Goal: Task Accomplishment & Management: Complete application form

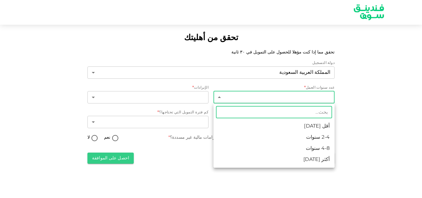
click at [296, 96] on body "تحقق من أهليتك تحقق مما إذا كنت مؤهلا للحصول على التمويل في ٣٠ ثانية دولة التسج…" at bounding box center [211, 99] width 422 height 198
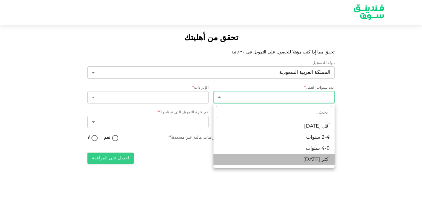
click at [304, 158] on li "أكثر من 8 سنوات" at bounding box center [273, 159] width 121 height 11
type input "4"
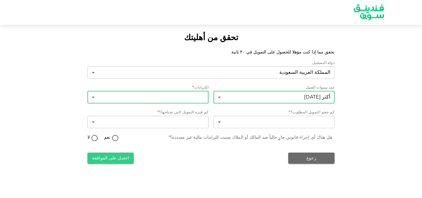
click at [195, 99] on body "تحقق من أهليتك تحقق مما إذا كنت مؤهلا للحصول على التمويل في ٣٠ ثانية دولة التسج…" at bounding box center [211, 99] width 422 height 198
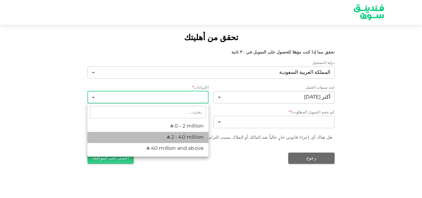
click at [192, 139] on li "ʢ 2 - 40 million" at bounding box center [147, 137] width 121 height 11
type input "2"
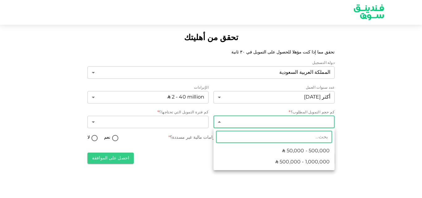
click at [248, 119] on body "تحقق من أهليتك تحقق مما إذا كنت مؤهلا للحصول على التمويل في ٣٠ ثانية دولة التسج…" at bounding box center [211, 99] width 422 height 198
type input "250000"
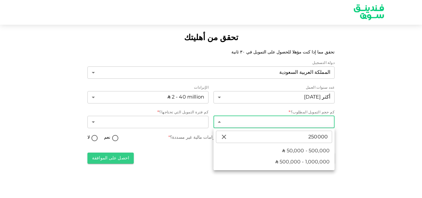
click at [360, 133] on div at bounding box center [211, 99] width 422 height 198
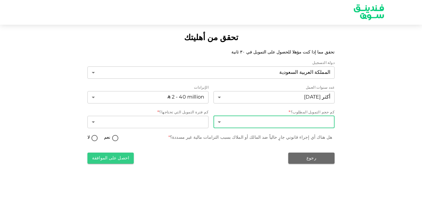
click at [288, 121] on body "تحقق من أهليتك تحقق مما إذا كنت مؤهلا للحصول على التمويل في ٣٠ ثانية دولة التسج…" at bounding box center [211, 99] width 422 height 198
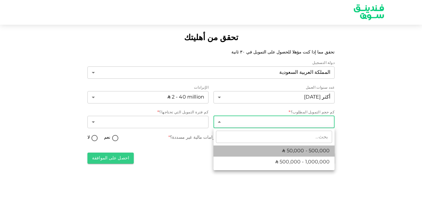
click at [297, 152] on span "ʢ 50,000 - 500,000" at bounding box center [306, 150] width 48 height 7
type input "1"
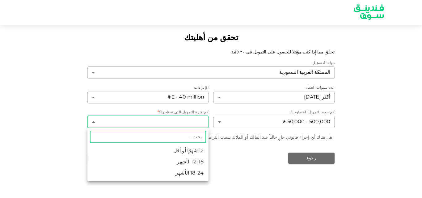
click at [177, 123] on body "تحقق من أهليتك تحقق مما إذا كنت مؤهلا للحصول على التمويل في ٣٠ ثانية دولة التسج…" at bounding box center [211, 99] width 422 height 198
click at [184, 152] on li "12 شهرًا أو أقل" at bounding box center [147, 150] width 121 height 11
type input "1"
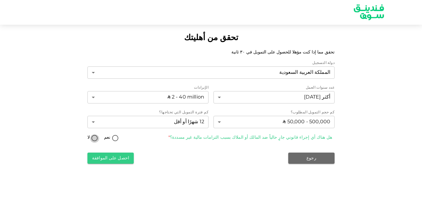
click at [95, 139] on input "لا" at bounding box center [94, 138] width 9 height 8
radio input "true"
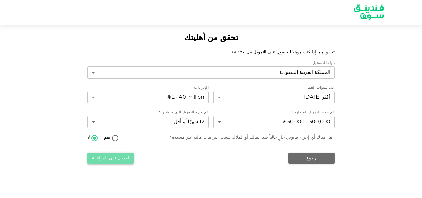
click at [114, 160] on button "احصل على الموافقة" at bounding box center [110, 157] width 46 height 11
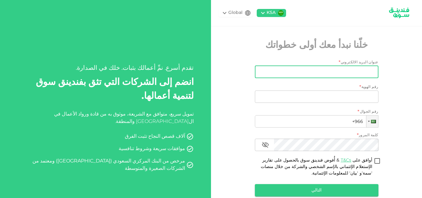
click at [344, 73] on input "عنوان البريد الالكتروني" at bounding box center [319, 72] width 117 height 12
type input "atmarest2005@gmail.com"
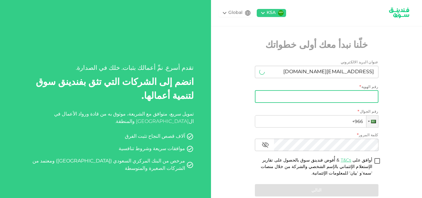
click at [359, 98] on input "رقم الهوية" at bounding box center [316, 96] width 123 height 12
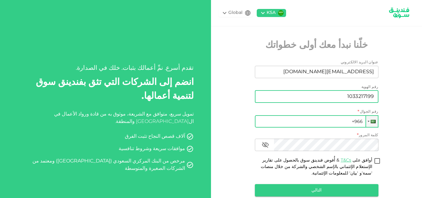
type input "1033217199"
click at [352, 119] on input "+966" at bounding box center [316, 121] width 123 height 12
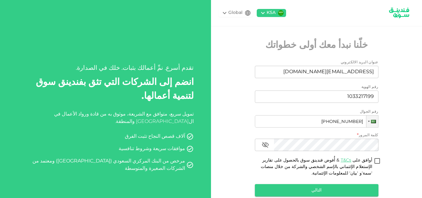
type input "+966 505 802 617"
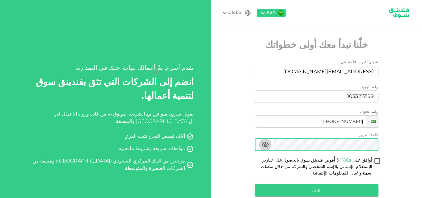
click at [267, 144] on icon "button" at bounding box center [265, 145] width 7 height 6
click at [378, 160] on input "أوافق على T&Cs & أُفوض فندينق سوق بالحصول على تقارير الإستعلام الإئتماني بالإسم…" at bounding box center [376, 161] width 9 height 8
checkbox input "true"
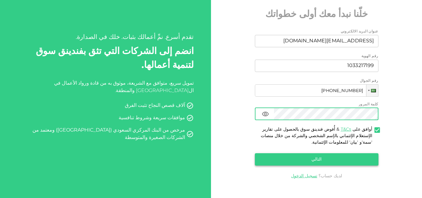
click at [336, 160] on button "التالي" at bounding box center [316, 159] width 123 height 12
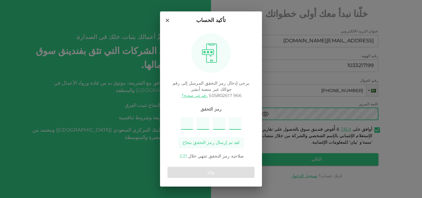
click at [183, 123] on input "Please enter OTP character 1" at bounding box center [187, 123] width 12 height 12
type input "1"
type input "7"
type input "2"
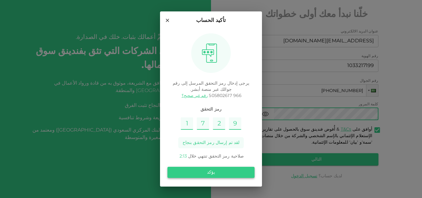
type input "9"
click at [200, 170] on button "يؤكد" at bounding box center [210, 172] width 87 height 11
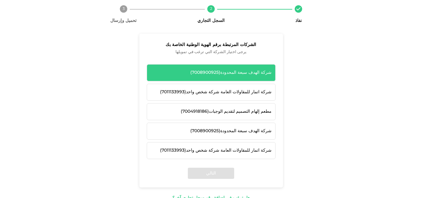
scroll to position [55, 0]
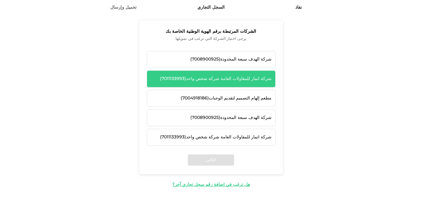
click at [245, 81] on div "شركة اتمار للمقاولات العامة شركة شخص واحد ( 7011133993 )" at bounding box center [211, 79] width 121 height 6
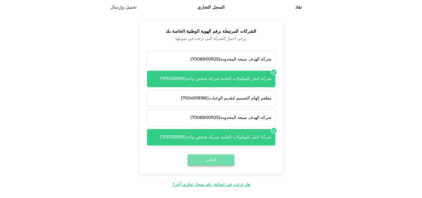
click at [213, 161] on button "التالي" at bounding box center [211, 159] width 46 height 11
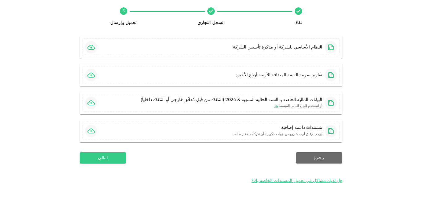
scroll to position [39, 0]
click at [281, 51] on div "النظام الأساسي للشركة أو مذكرة تأسيس الشركة" at bounding box center [283, 47] width 106 height 12
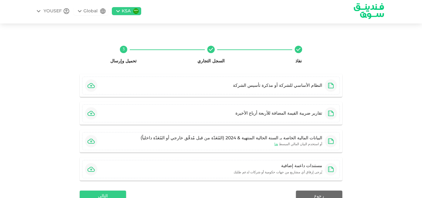
scroll to position [0, 0]
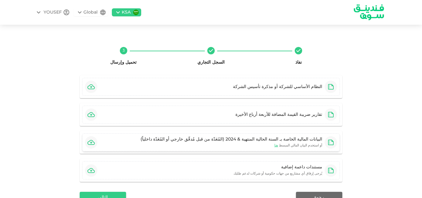
click at [268, 139] on div "البيانات المالية الخاصة بـ السنة الحالية المنتهية & 2024 (المُعَدّة من قبل مُدق…" at bounding box center [230, 139] width 181 height 6
click at [278, 146] on span "هنا" at bounding box center [276, 145] width 4 height 3
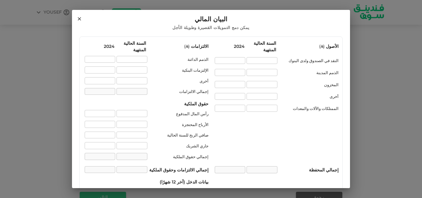
click at [367, 50] on div "البيان المالي يمكن دمج التمويلات القصيرة وطويلة الأجل الأصول ( ʢ ) السنة الحالي…" at bounding box center [211, 99] width 422 height 198
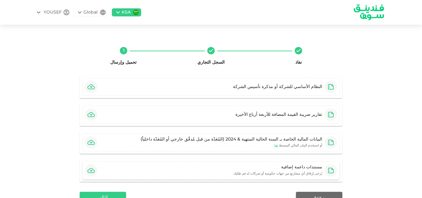
click at [309, 169] on div "مستندات داعمة إضافية" at bounding box center [277, 167] width 89 height 6
click at [302, 59] on span "نفاذ" at bounding box center [298, 62] width 82 height 6
click at [217, 61] on span "السجل التجاري" at bounding box center [210, 62] width 27 height 4
click at [124, 60] on span "تحميل وإرسال" at bounding box center [123, 62] width 82 height 6
click at [306, 91] on div "النظام الأساسي للشركة أو مذكرة تأسيس الشركة" at bounding box center [283, 87] width 106 height 12
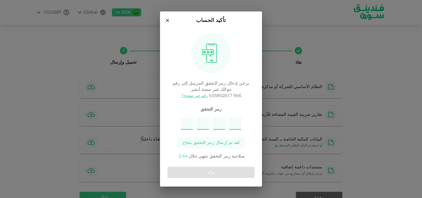
click at [186, 124] on input "Please enter OTP character 1" at bounding box center [187, 123] width 12 height 12
click at [187, 124] on input "Please enter OTP character 1" at bounding box center [187, 123] width 12 height 12
click at [191, 123] on input "Please enter OTP character 1" at bounding box center [187, 123] width 12 height 12
type input "1"
type input "6"
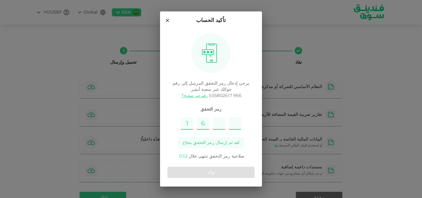
type input "9"
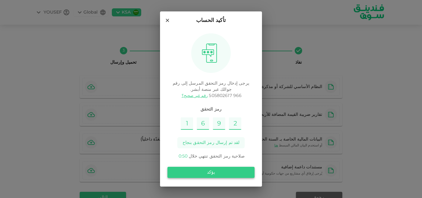
type input "2"
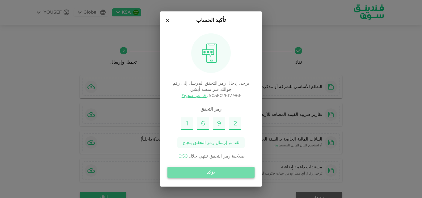
click at [205, 171] on button "يؤكد" at bounding box center [210, 172] width 87 height 11
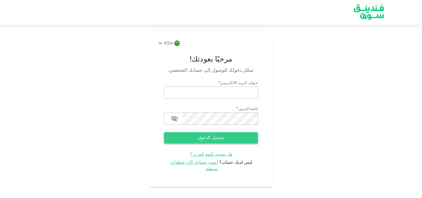
type input "[EMAIL_ADDRESS][DOMAIN_NAME]"
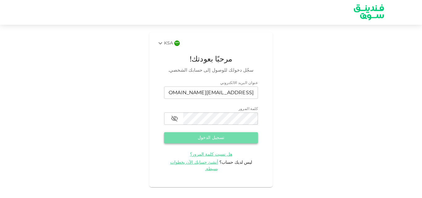
click at [218, 138] on button "تسجيل الدخول" at bounding box center [211, 137] width 94 height 11
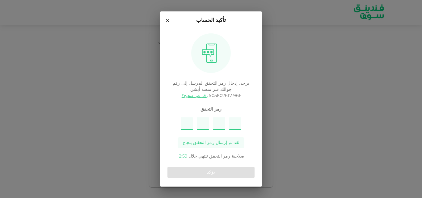
click at [188, 126] on input "Please enter OTP character 1" at bounding box center [187, 123] width 12 height 12
click at [183, 121] on input "Please enter OTP character 1" at bounding box center [187, 123] width 12 height 12
type input "6"
type input "1"
type input "5"
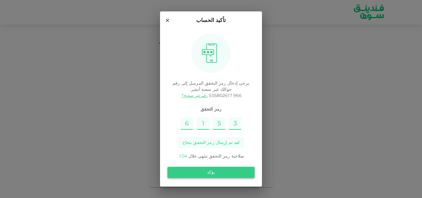
type input "3"
click at [220, 172] on button "يؤكد" at bounding box center [210, 172] width 87 height 11
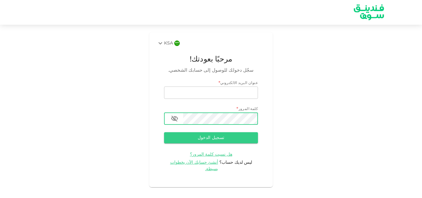
type input "atmarest2005@gmail.com"
click at [173, 120] on icon "button" at bounding box center [174, 118] width 7 height 7
click at [195, 138] on button "تسجيل الدخول" at bounding box center [211, 137] width 94 height 11
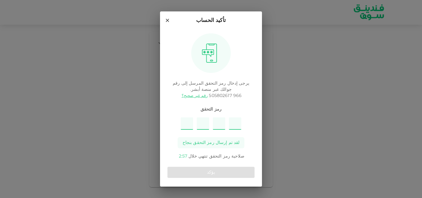
click at [168, 21] on icon at bounding box center [167, 21] width 6 height 6
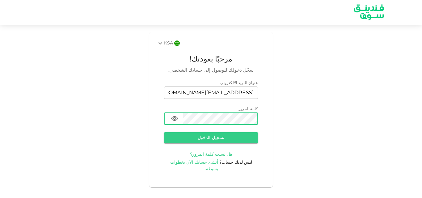
click at [207, 163] on span "أنشئ حسابك الآن بخطوات بسيطة." at bounding box center [194, 165] width 48 height 11
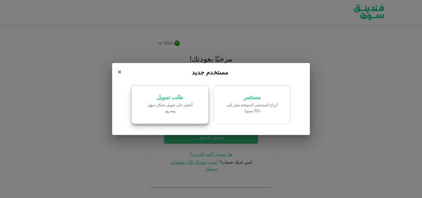
click at [181, 108] on p "‏أحصل على تمويل بشكل سهل وسريع." at bounding box center [169, 108] width 52 height 12
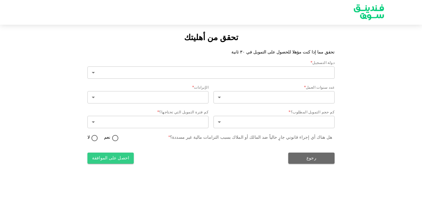
type input "2"
click at [377, 17] on img at bounding box center [368, 12] width 46 height 24
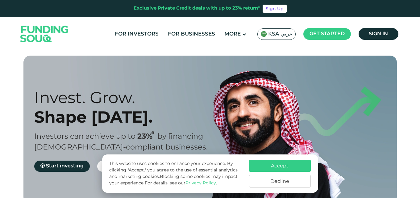
click at [285, 36] on span "KSA عربي" at bounding box center [280, 34] width 24 height 7
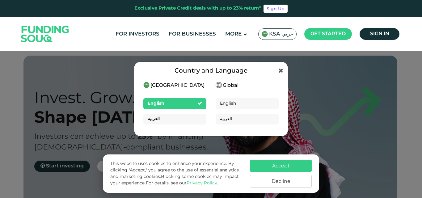
click at [180, 119] on div "العربية" at bounding box center [174, 119] width 63 height 11
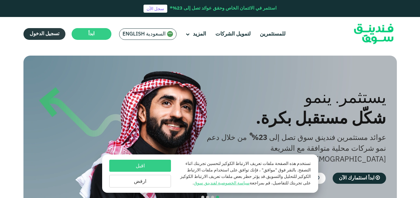
click at [50, 36] on link "تسجيل الدخول" at bounding box center [44, 34] width 42 height 12
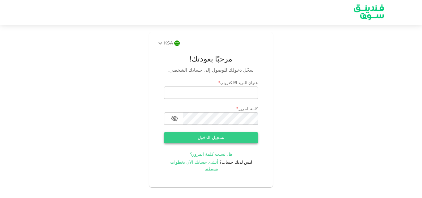
type input "[EMAIL_ADDRESS][DOMAIN_NAME]"
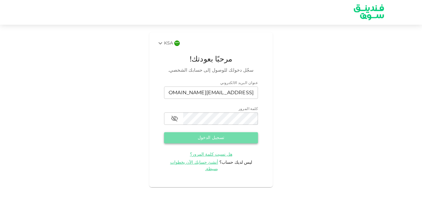
click at [207, 137] on button "تسجيل الدخول" at bounding box center [211, 137] width 94 height 11
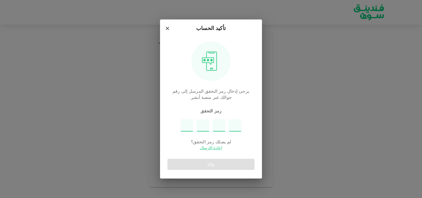
type input "9"
type input "8"
type input "3"
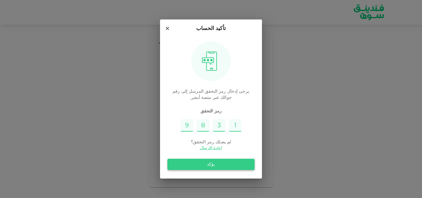
type input "1"
click at [220, 165] on button "يؤكد" at bounding box center [210, 164] width 87 height 11
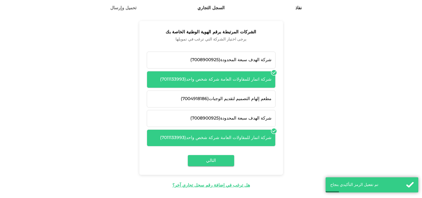
scroll to position [55, 0]
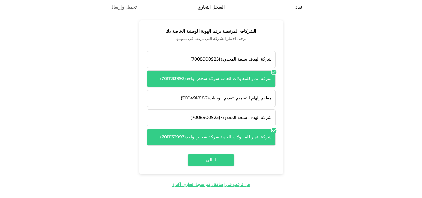
click at [219, 139] on div "شركة اتمار للمقاولات العامة شركة شخص واحد ( 7011133993 )" at bounding box center [211, 137] width 121 height 6
click at [215, 159] on button "التالي" at bounding box center [211, 159] width 46 height 11
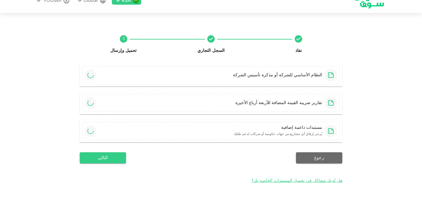
scroll to position [39, 0]
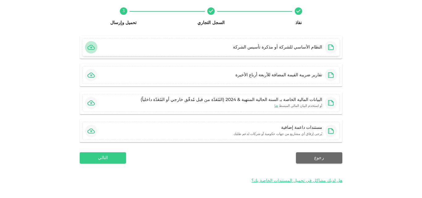
click at [94, 47] on icon "button" at bounding box center [90, 47] width 7 height 7
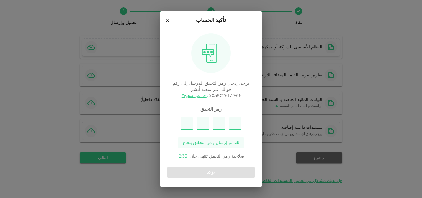
type input "9"
type input "4"
type input "2"
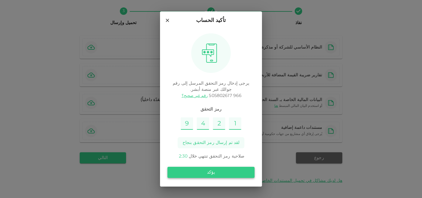
type input "1"
click at [207, 173] on button "يؤكد" at bounding box center [210, 172] width 87 height 11
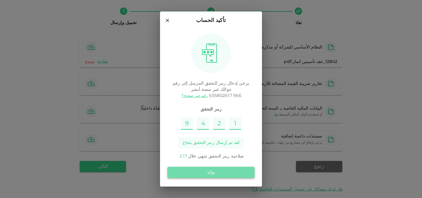
click at [208, 170] on button "يؤكد" at bounding box center [210, 172] width 87 height 11
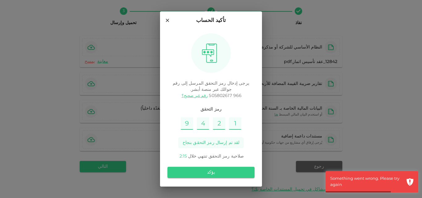
click at [165, 20] on icon at bounding box center [167, 21] width 6 height 6
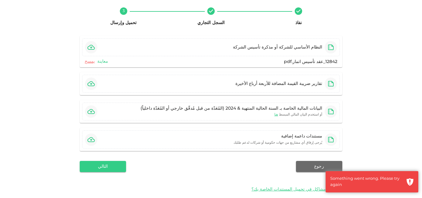
click at [99, 60] on link "معاينة" at bounding box center [102, 62] width 11 height 6
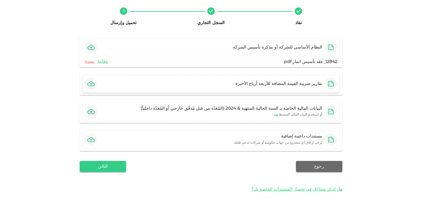
click at [226, 81] on div "تقارير ضريبة القيمة المضافة للأربعة أرباع الأخيرة" at bounding box center [210, 84] width 257 height 18
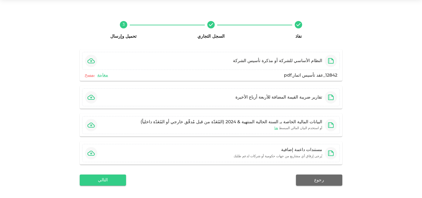
scroll to position [0, 0]
